Goal: Information Seeking & Learning: Learn about a topic

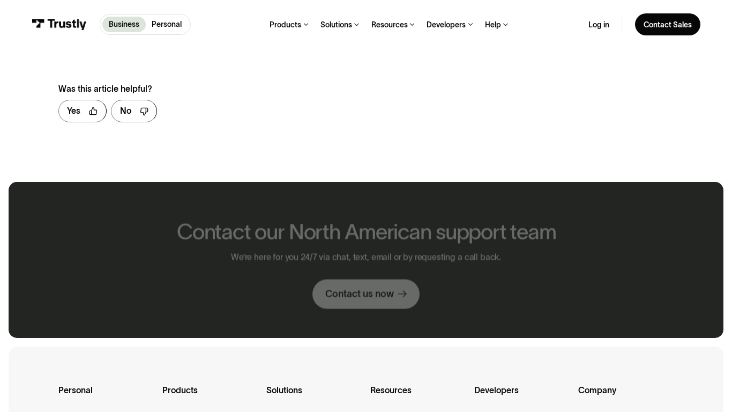
scroll to position [658, 0]
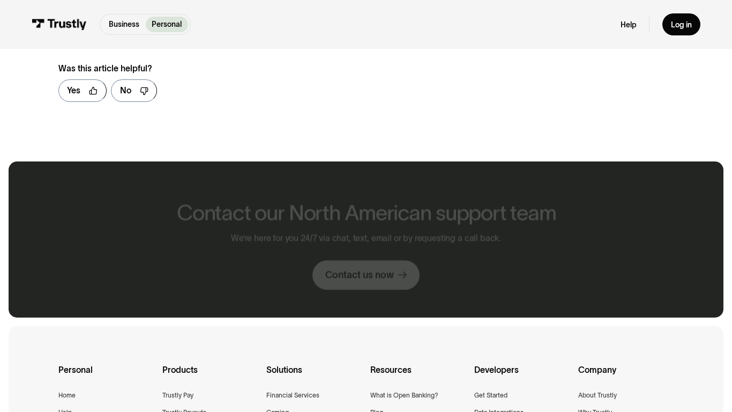
scroll to position [638, 0]
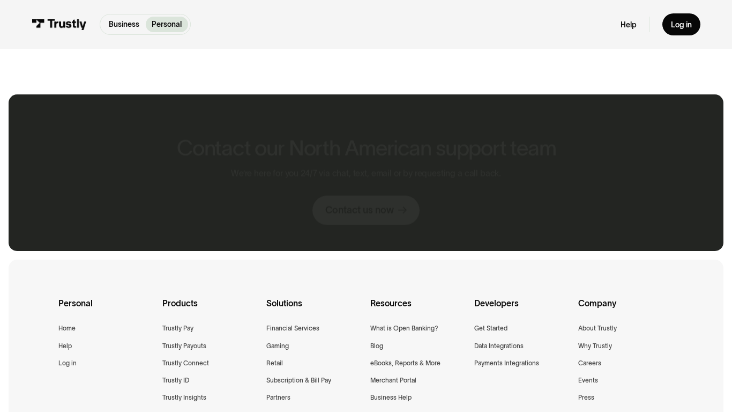
scroll to position [571, 0]
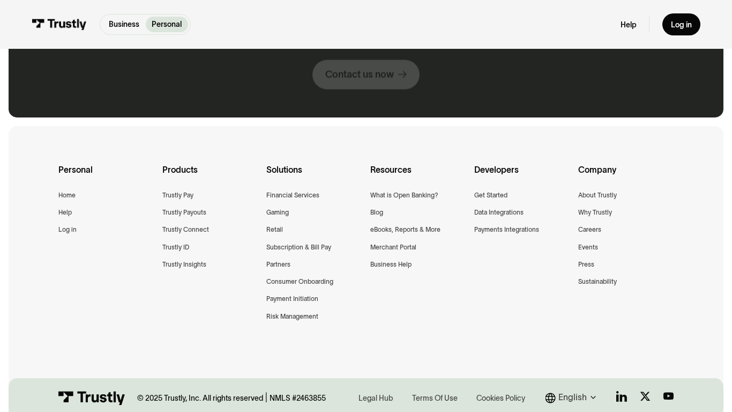
scroll to position [1098, 0]
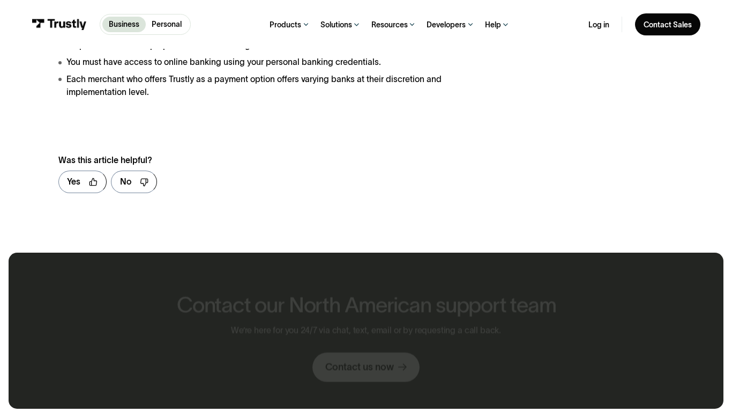
scroll to position [1409, 0]
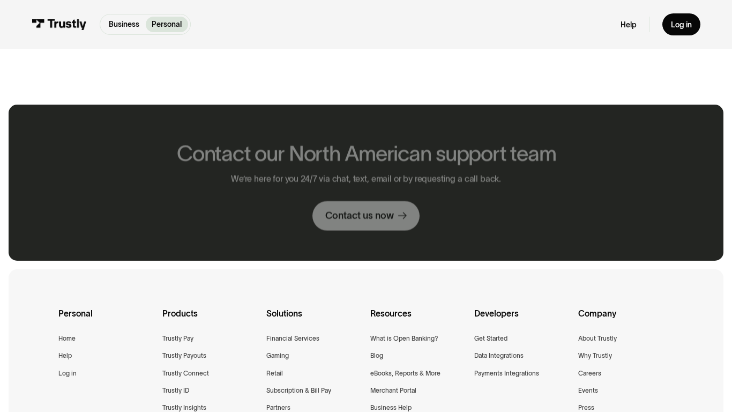
scroll to position [581, 0]
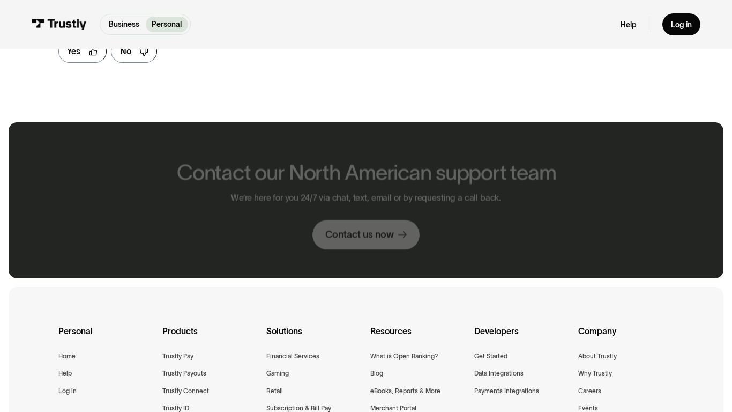
scroll to position [599, 0]
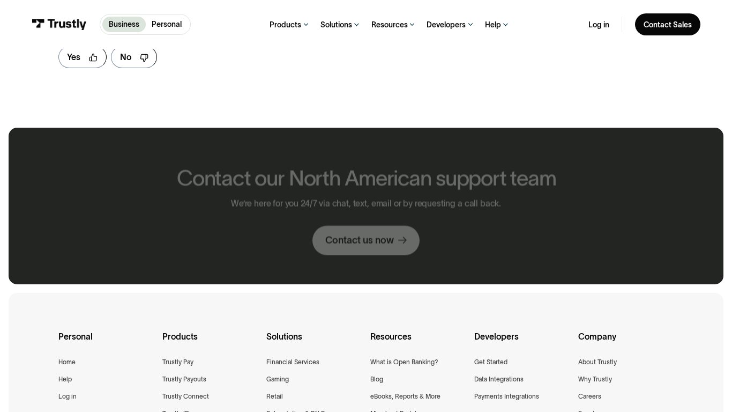
scroll to position [605, 0]
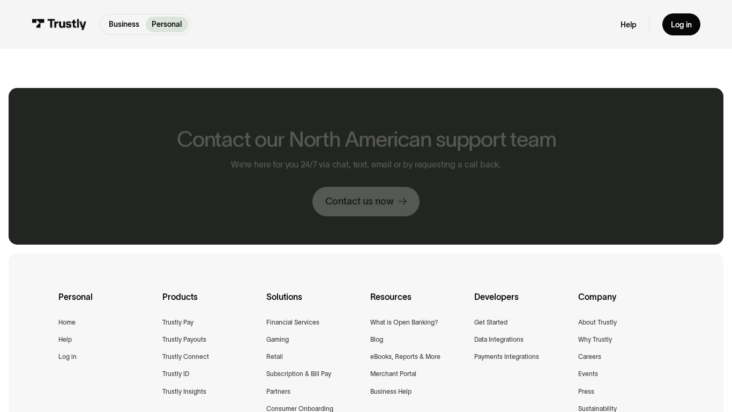
scroll to position [565, 0]
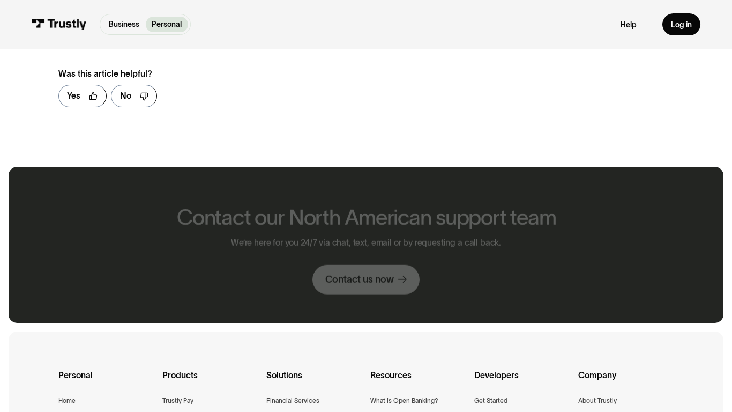
scroll to position [643, 0]
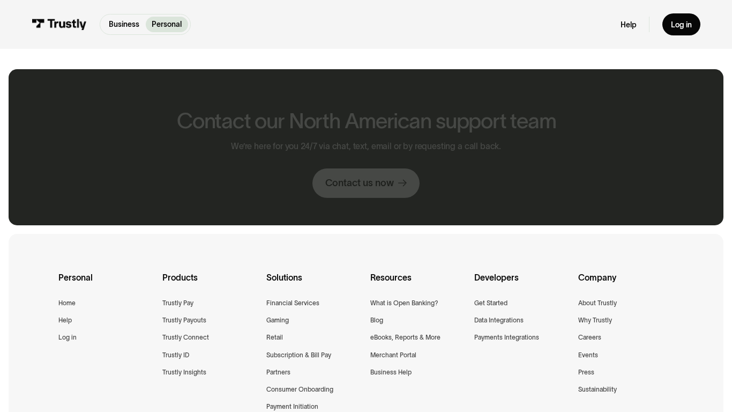
scroll to position [546, 0]
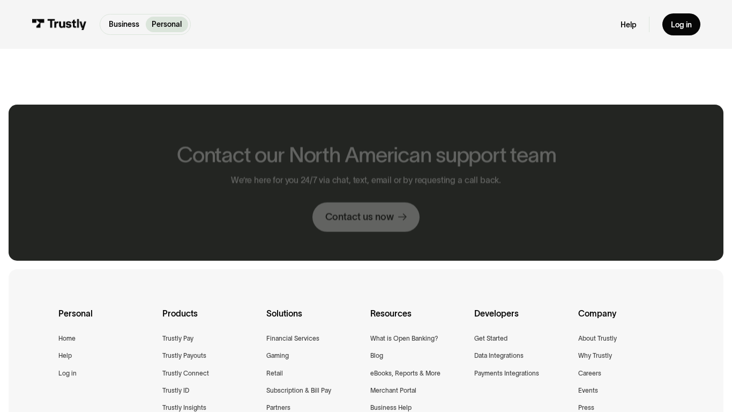
scroll to position [581, 0]
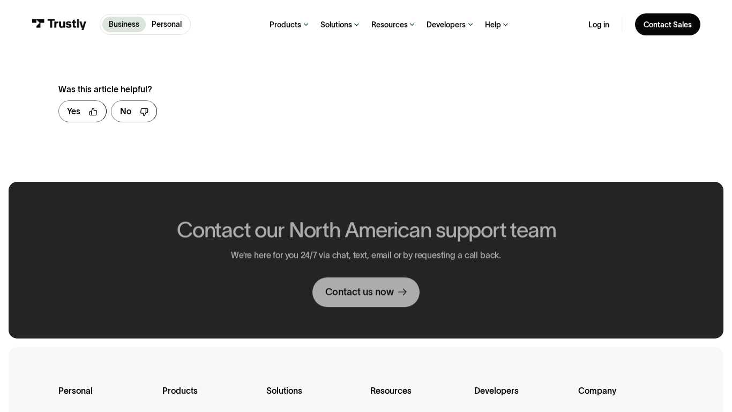
scroll to position [659, 0]
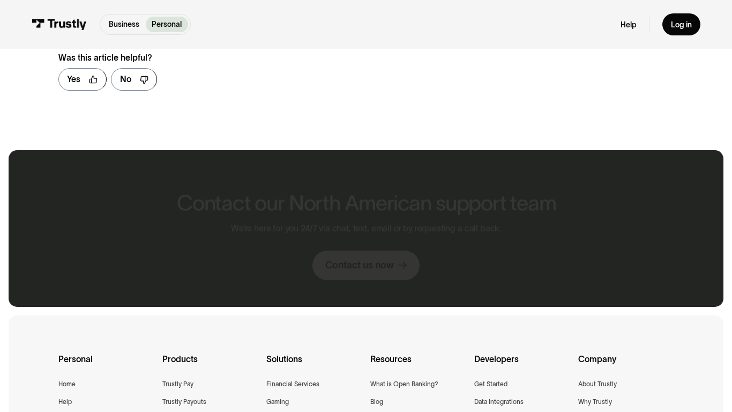
scroll to position [617, 0]
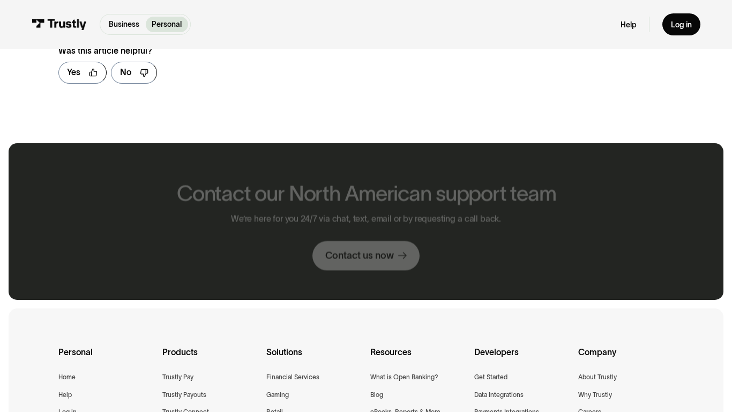
scroll to position [620, 0]
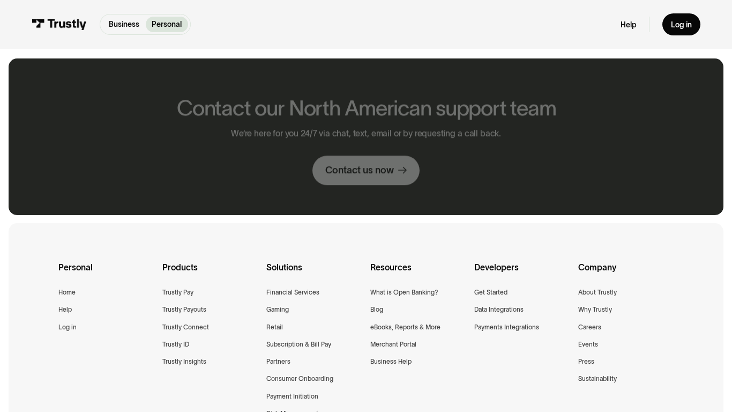
scroll to position [535, 0]
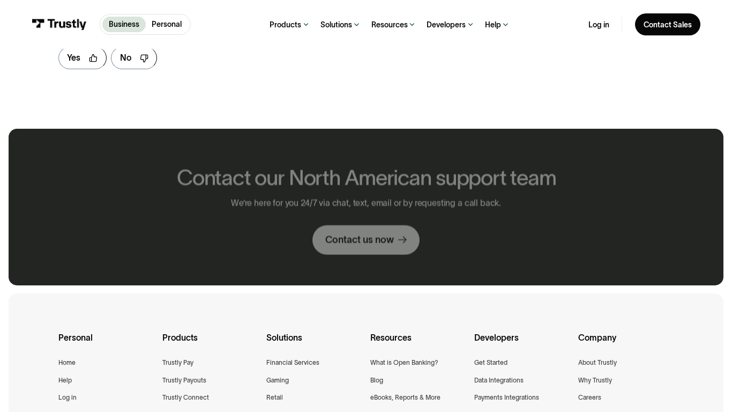
scroll to position [605, 0]
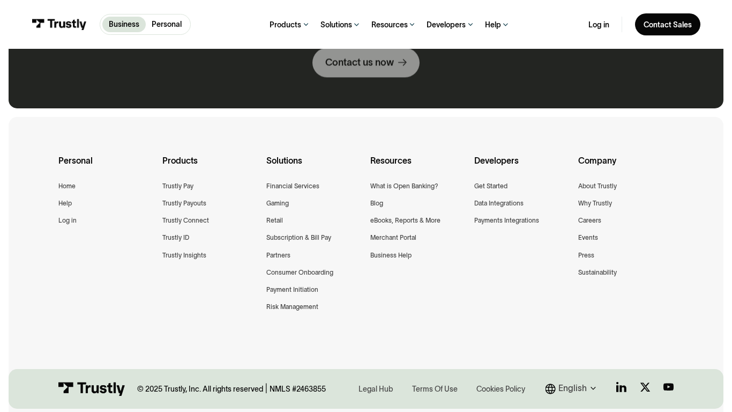
scroll to position [756, 0]
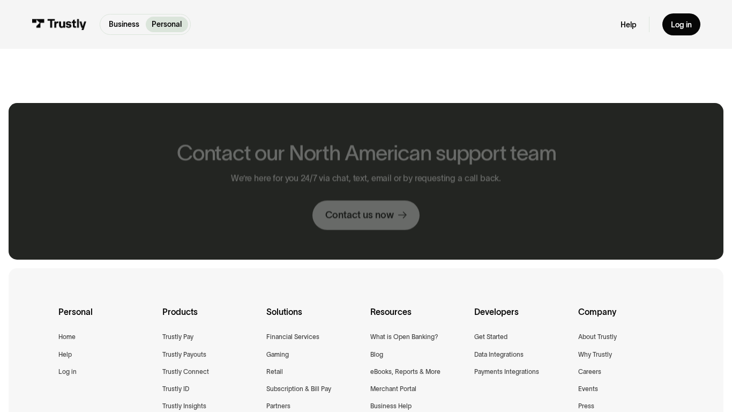
scroll to position [580, 0]
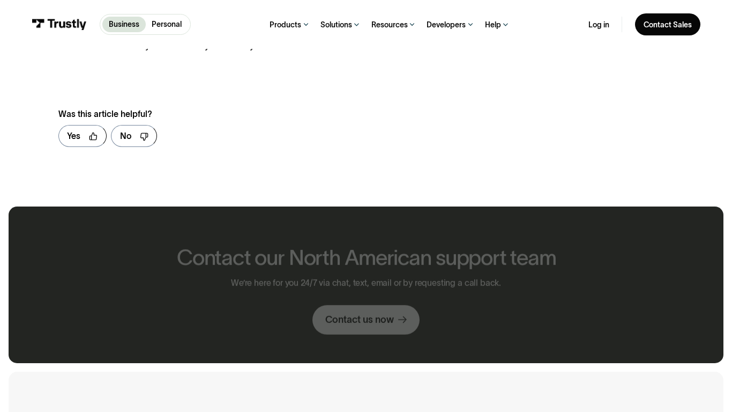
scroll to position [673, 0]
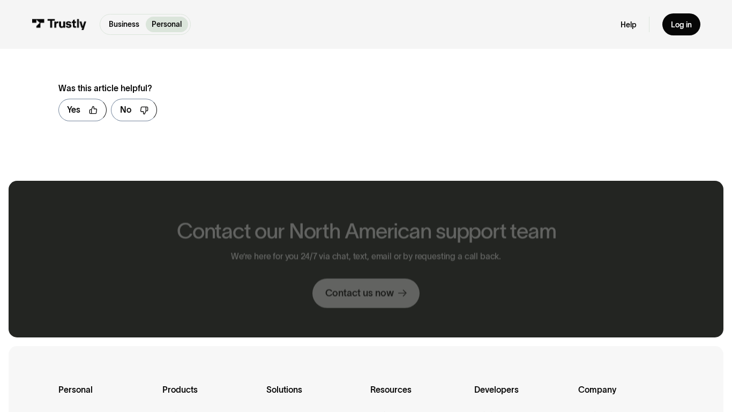
scroll to position [657, 0]
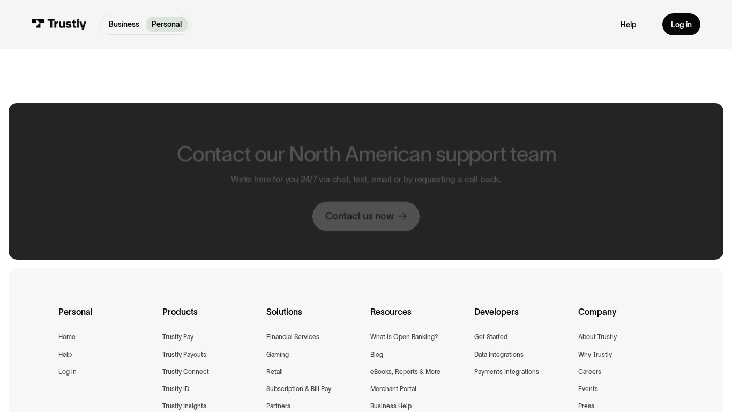
scroll to position [580, 0]
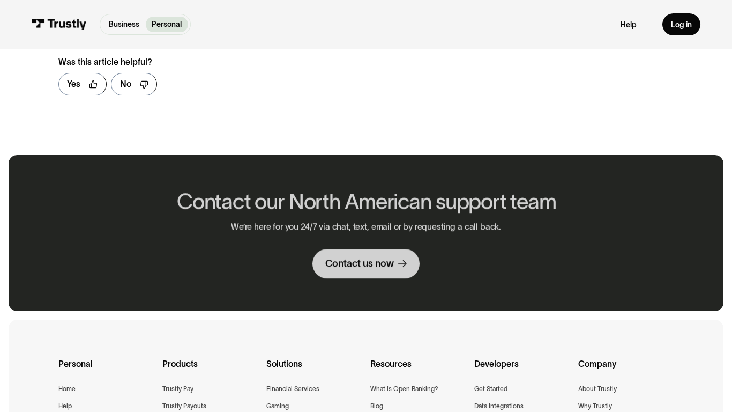
scroll to position [632, 0]
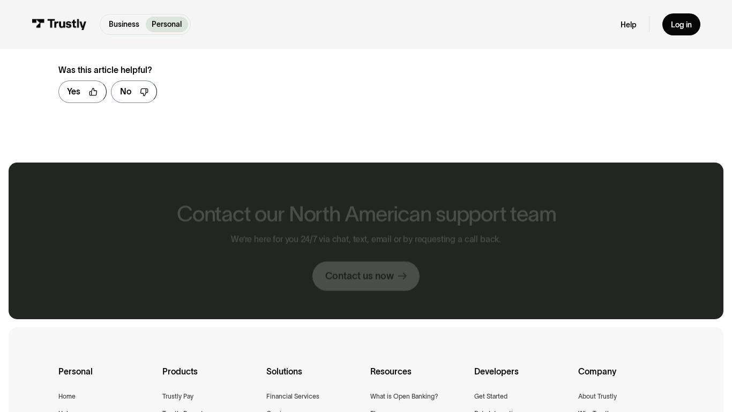
scroll to position [639, 0]
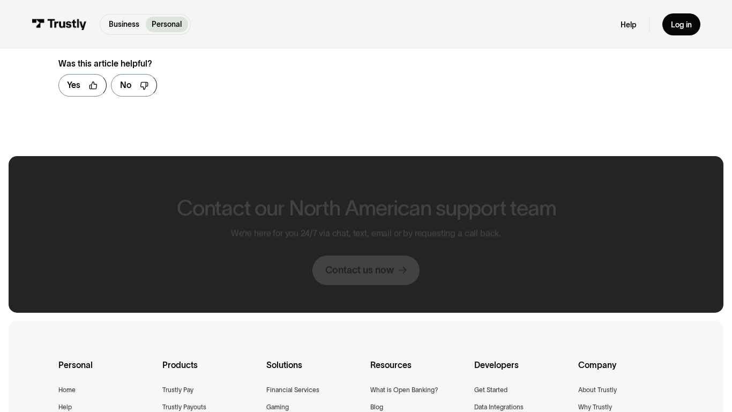
scroll to position [633, 0]
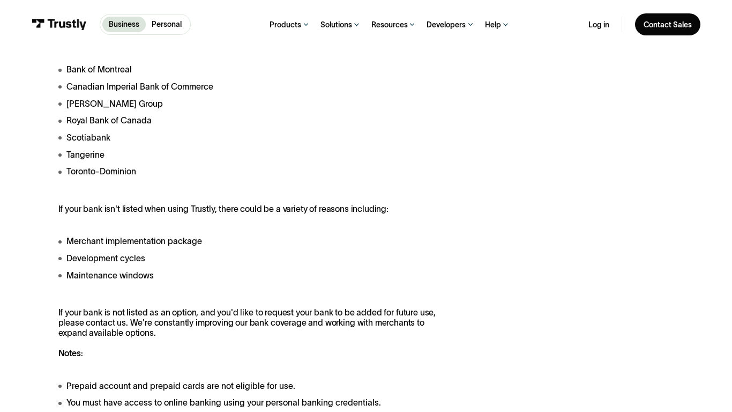
scroll to position [1070, 0]
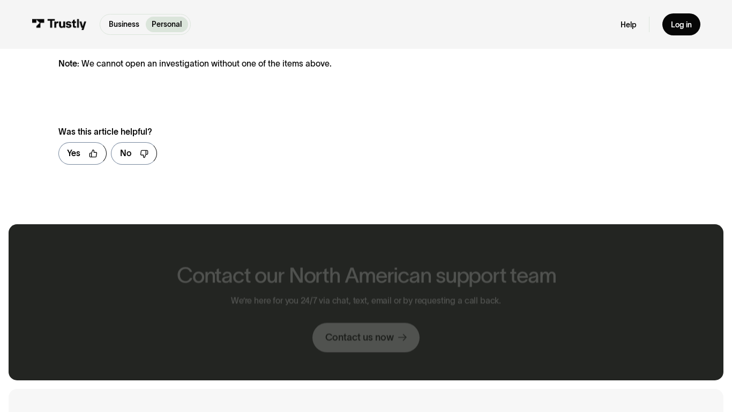
scroll to position [701, 0]
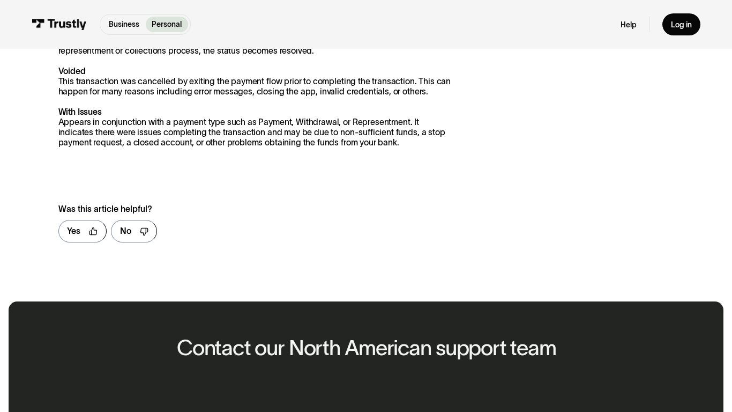
scroll to position [1070, 0]
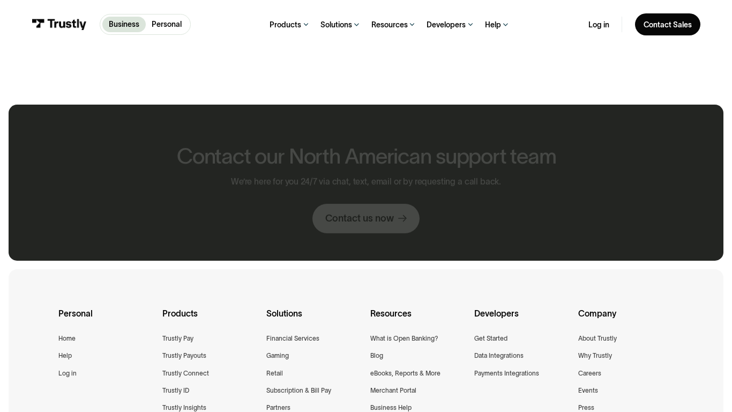
scroll to position [581, 0]
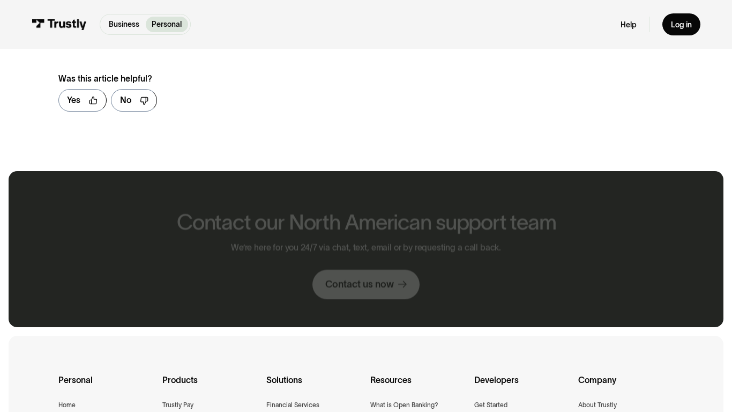
scroll to position [648, 0]
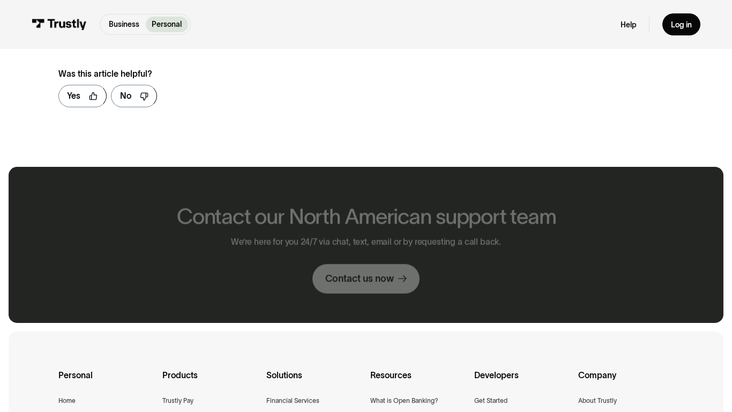
scroll to position [643, 0]
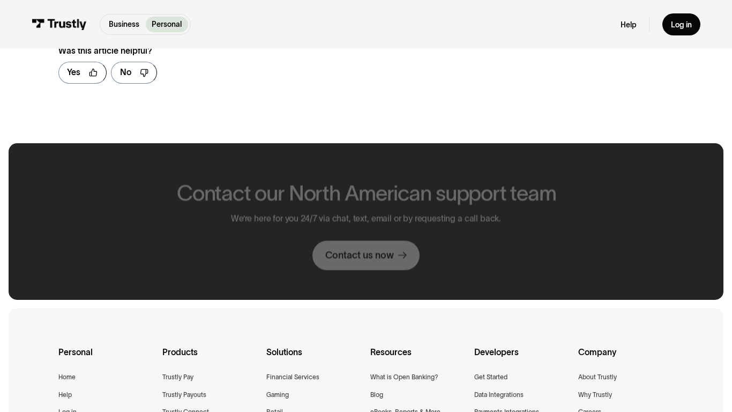
scroll to position [620, 0]
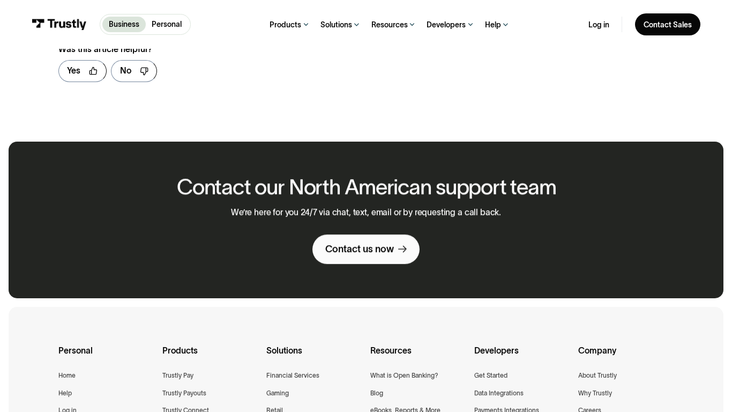
scroll to position [618, 0]
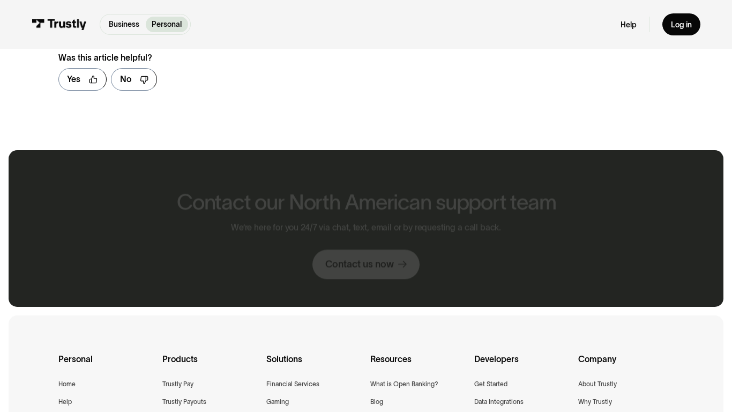
scroll to position [617, 0]
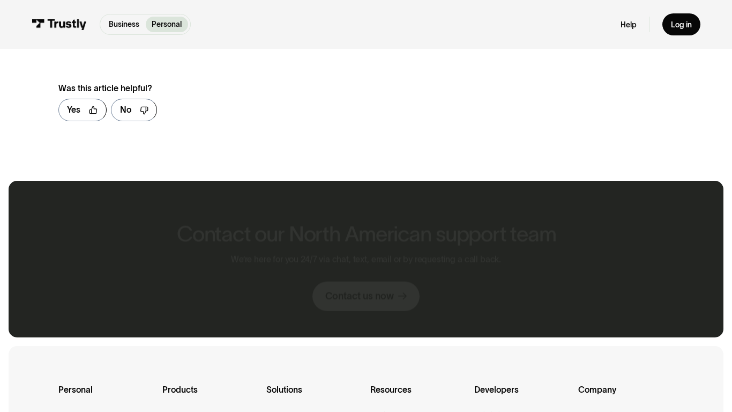
scroll to position [657, 0]
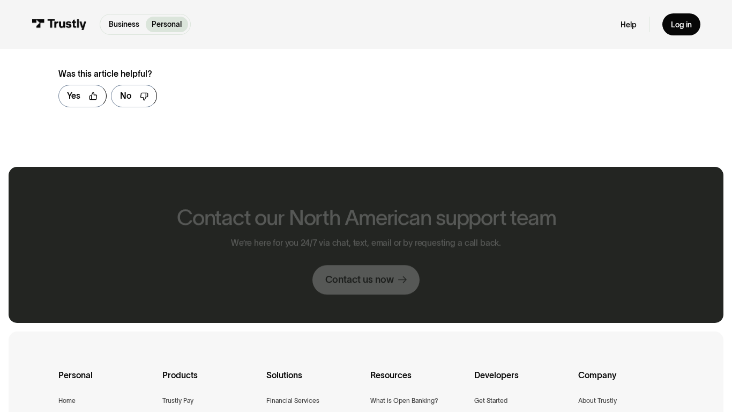
scroll to position [643, 0]
